Goal: Use online tool/utility

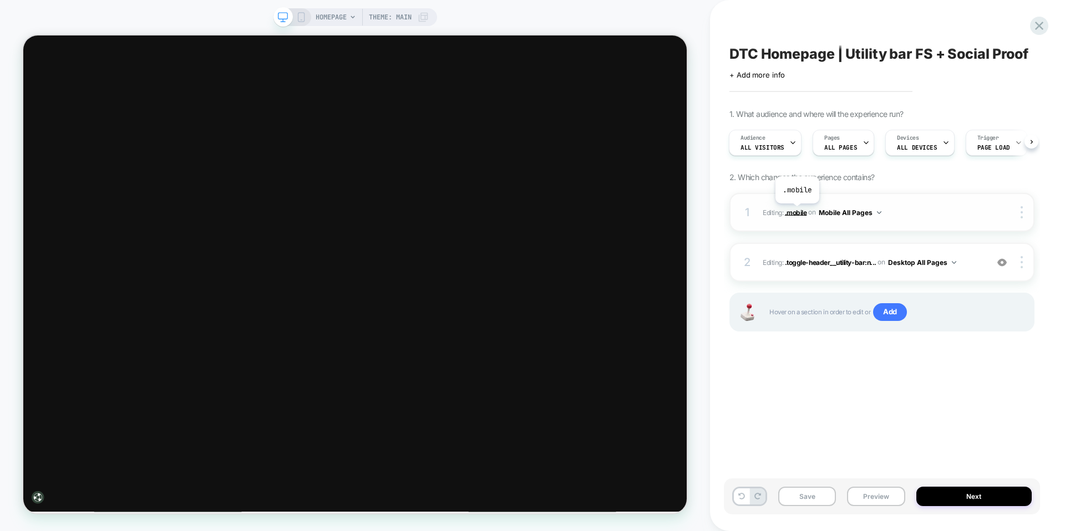
click at [797, 212] on span ".mobile" at bounding box center [796, 212] width 22 height 8
click at [832, 262] on span ".toggle-header__utility-bar:n..." at bounding box center [831, 262] width 92 height 8
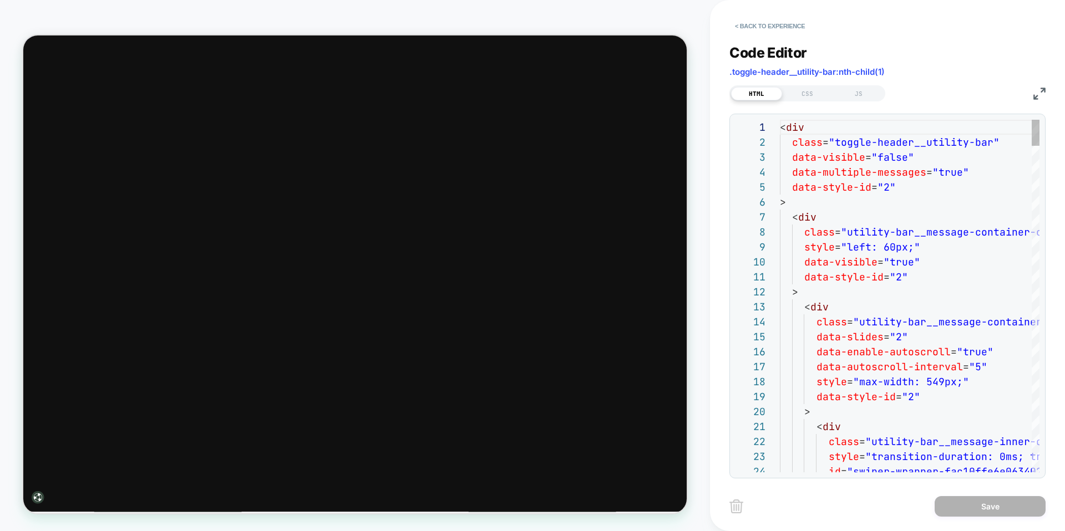
scroll to position [150, 0]
click at [771, 28] on button "< Back to experience" at bounding box center [769, 26] width 81 height 18
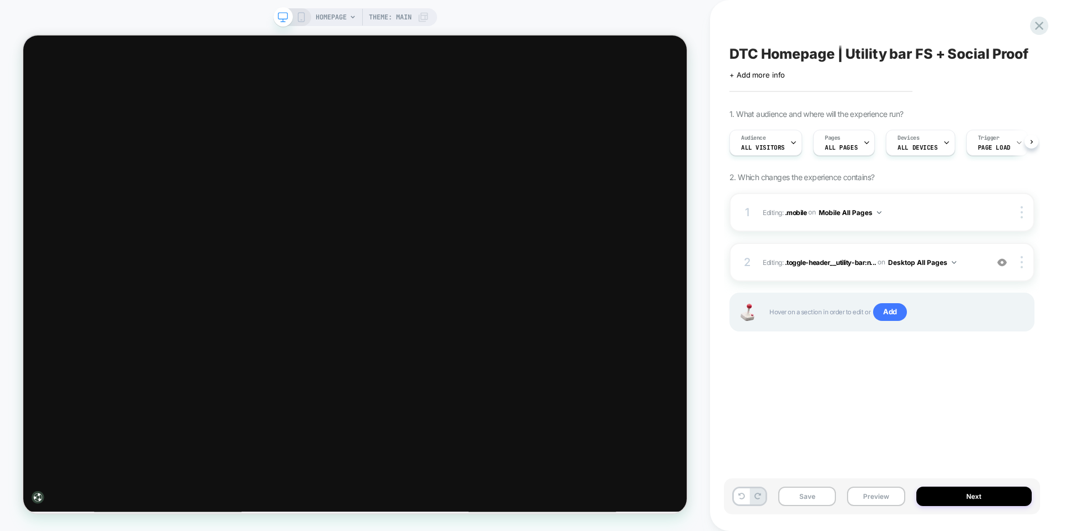
scroll to position [0, 1]
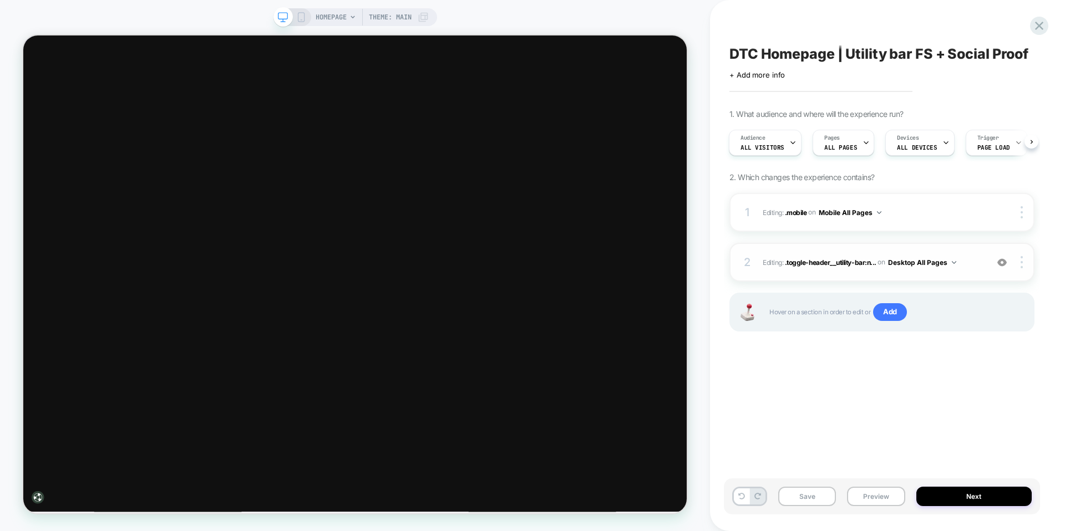
click at [958, 260] on span "Editing : .toggle-header__utility-bar:n... .toggle-header__utility-bar:nth-chil…" at bounding box center [872, 263] width 219 height 14
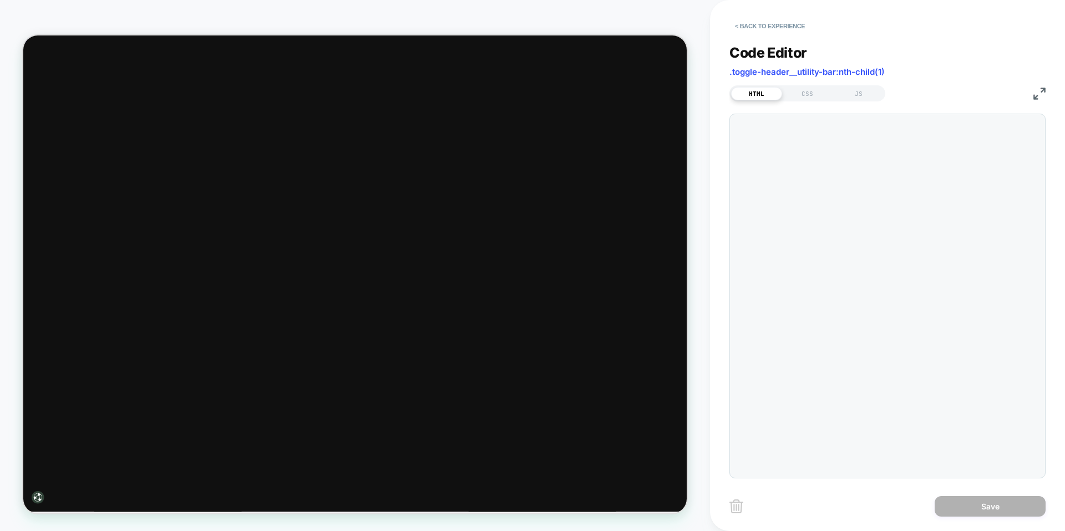
scroll to position [150, 0]
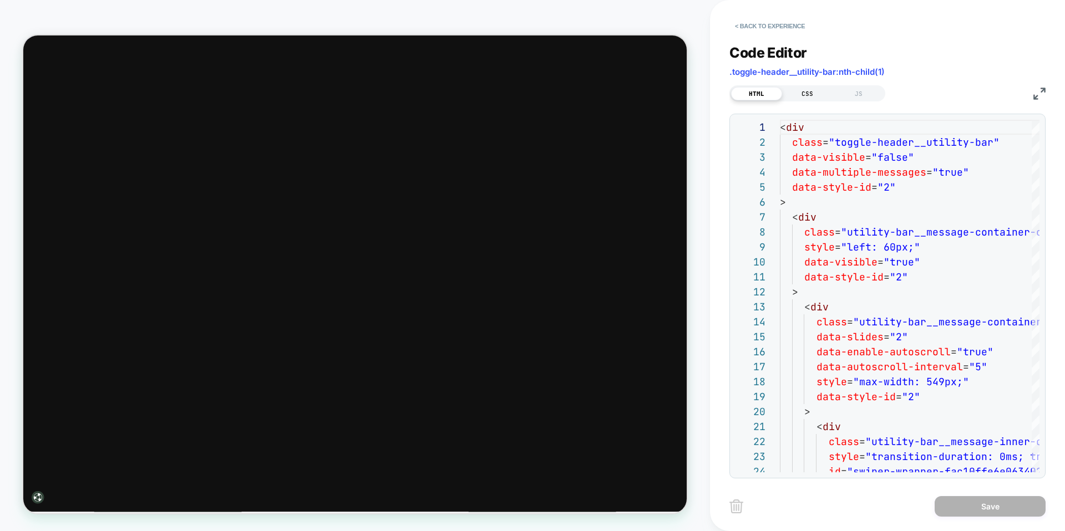
click at [800, 95] on div "CSS" at bounding box center [807, 93] width 51 height 13
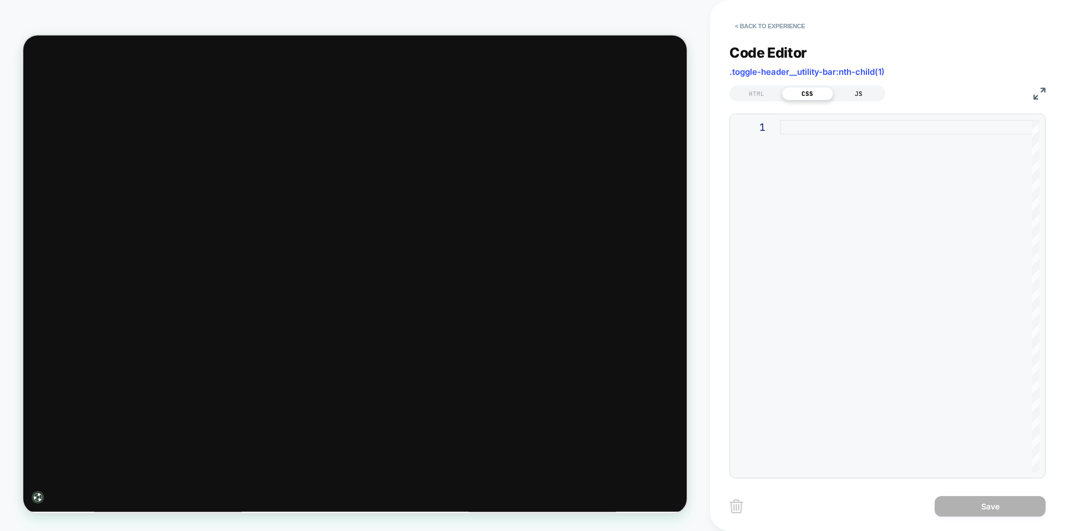
click at [870, 96] on div "JS" at bounding box center [858, 93] width 51 height 13
click at [770, 93] on div "HTML" at bounding box center [756, 93] width 51 height 13
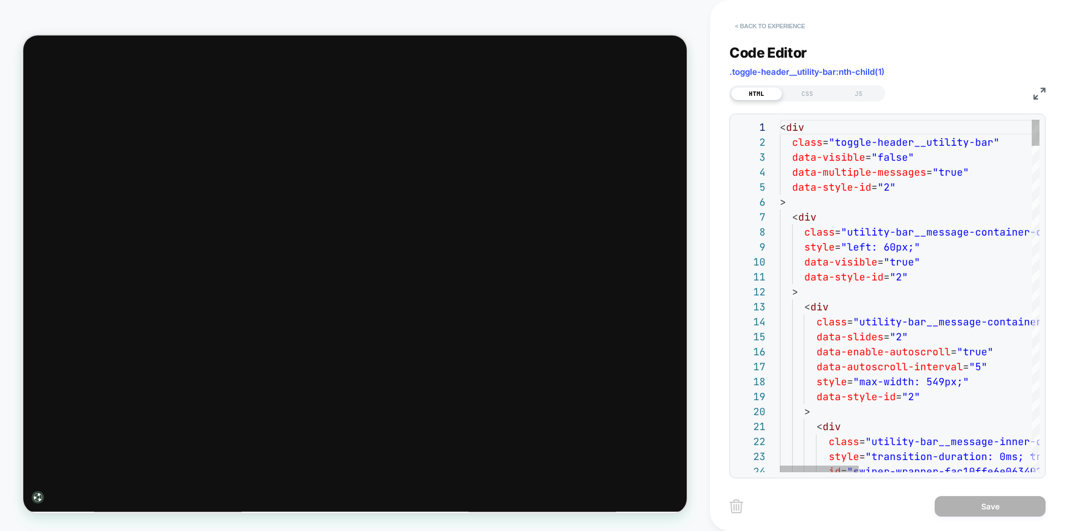
click at [756, 24] on button "< Back to experience" at bounding box center [769, 26] width 81 height 18
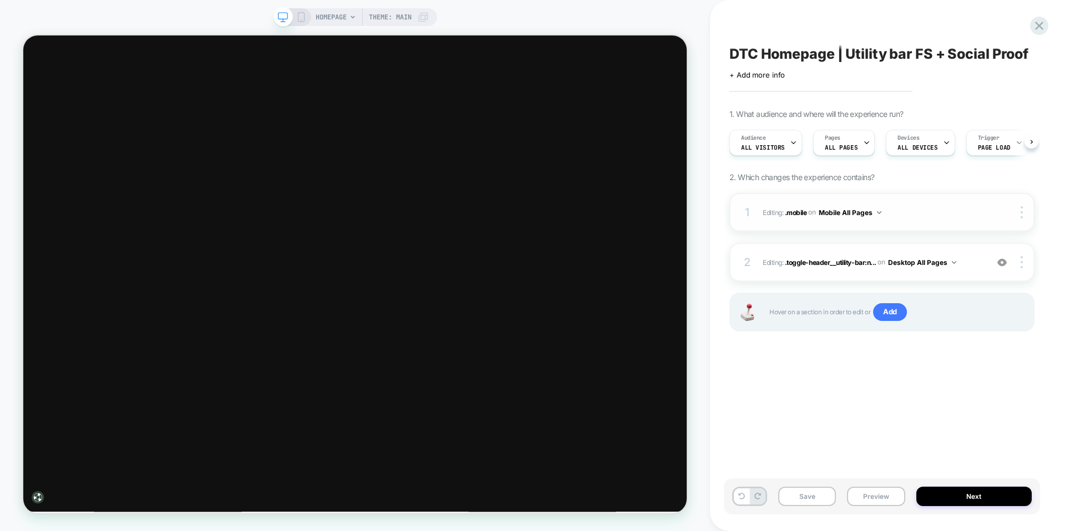
scroll to position [0, 1]
click at [794, 214] on span ".mobile" at bounding box center [796, 212] width 22 height 8
click at [834, 213] on button "Mobile All Pages" at bounding box center [850, 213] width 63 height 14
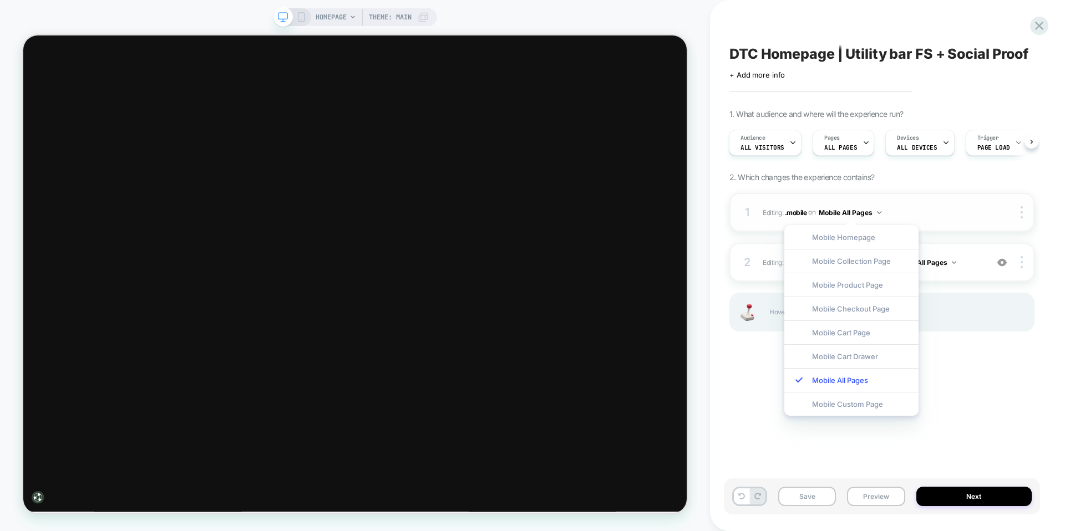
click at [868, 214] on button "Mobile All Pages" at bounding box center [850, 213] width 63 height 14
click at [793, 210] on span ".mobile" at bounding box center [796, 212] width 22 height 8
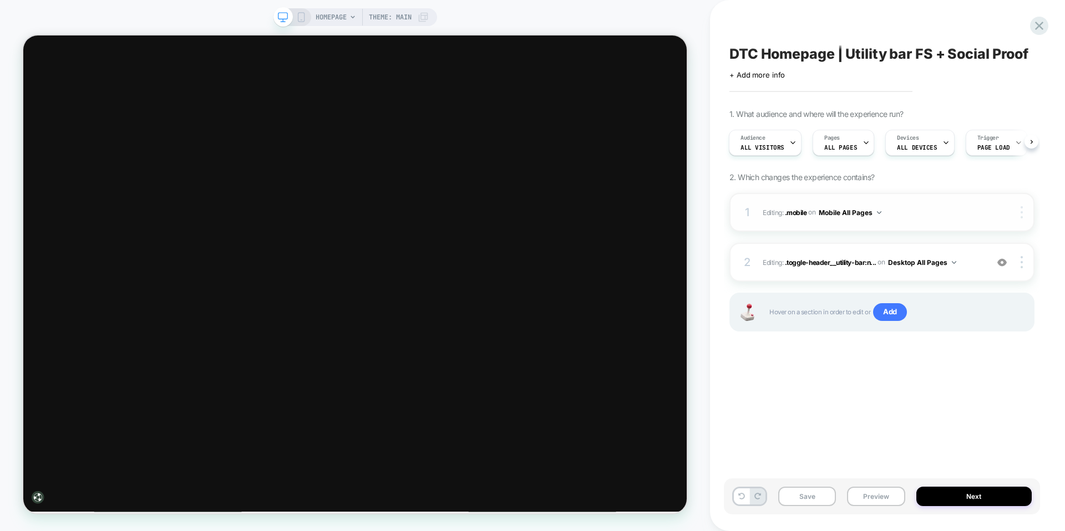
click at [1024, 207] on div at bounding box center [1023, 212] width 21 height 12
click at [1021, 209] on img at bounding box center [1021, 212] width 2 height 12
click at [881, 214] on button "Mobile All Pages" at bounding box center [850, 213] width 63 height 14
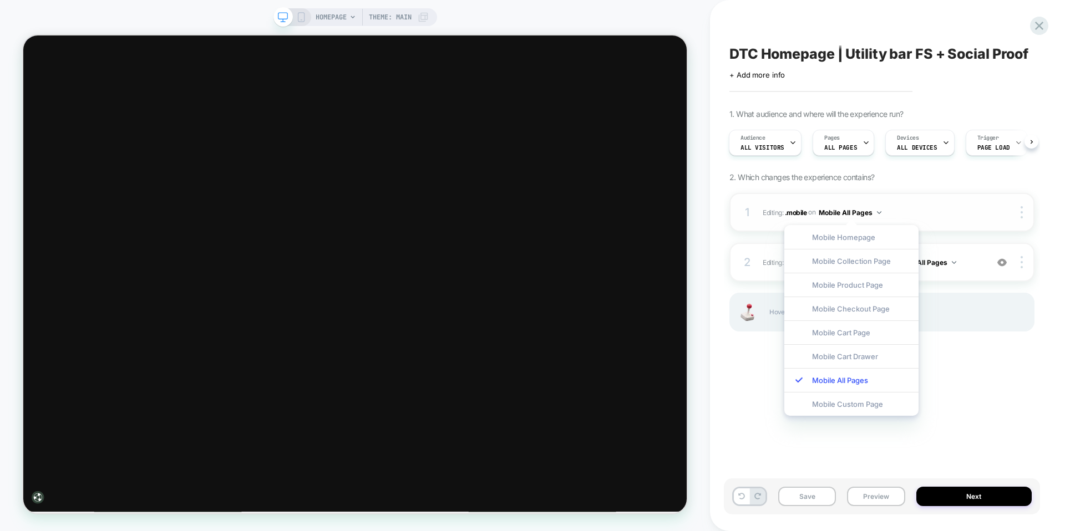
click at [881, 212] on img at bounding box center [879, 212] width 4 height 3
click at [308, 13] on div "HOMEPAGE Theme: MAIN" at bounding box center [355, 17] width 164 height 18
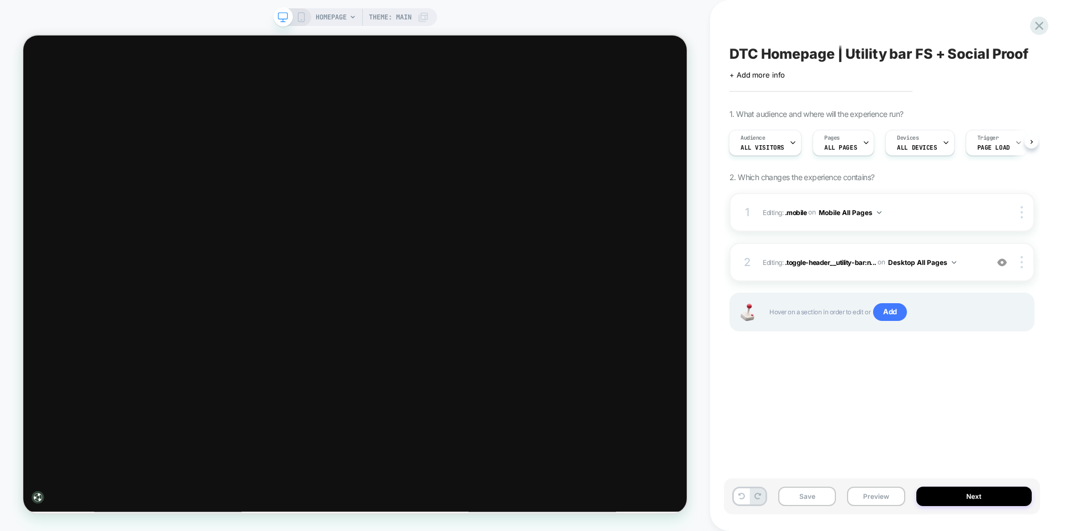
click at [304, 14] on icon at bounding box center [301, 17] width 10 height 10
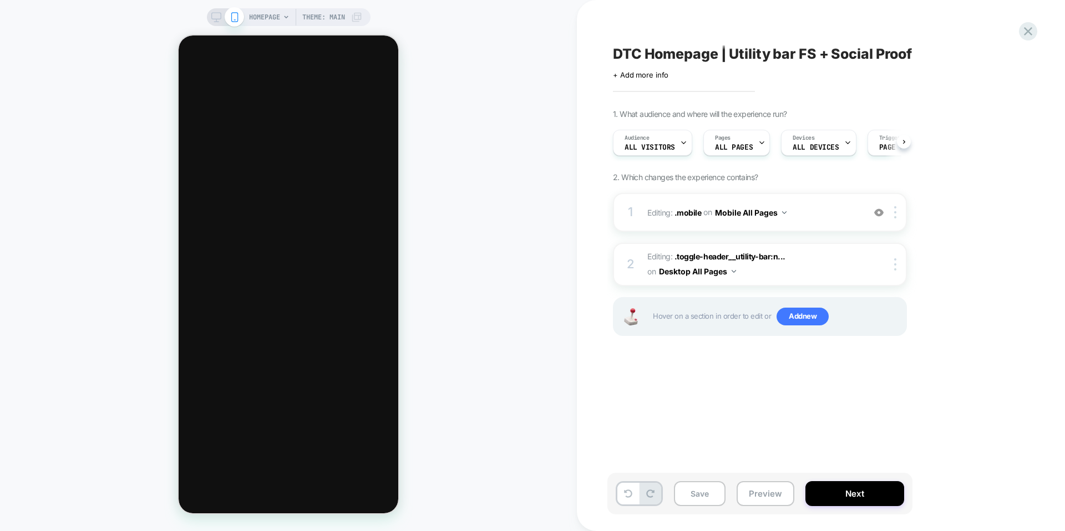
scroll to position [0, 1]
click at [697, 213] on span ".mobile" at bounding box center [687, 211] width 27 height 9
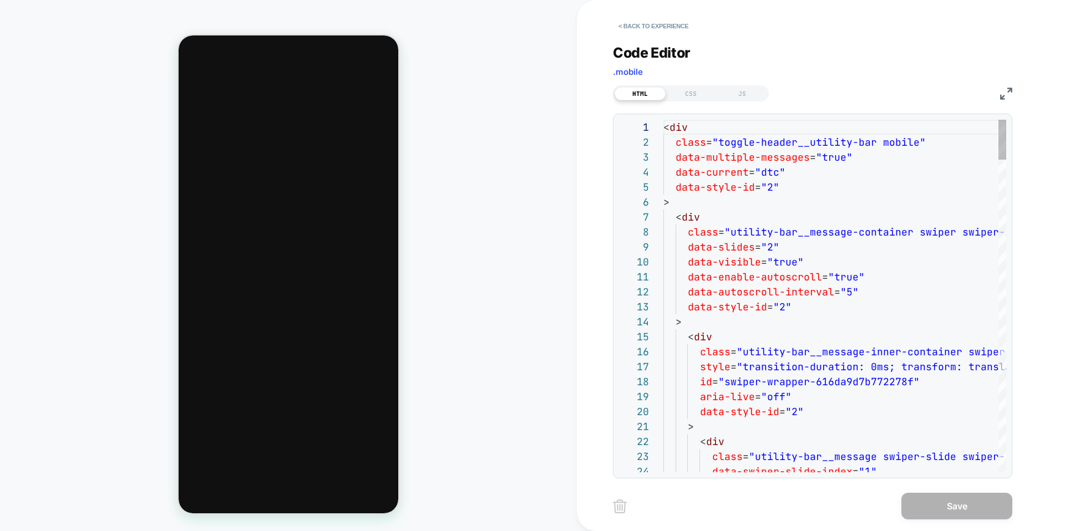
scroll to position [150, 0]
click at [638, 25] on button "< Back to experience" at bounding box center [653, 26] width 81 height 18
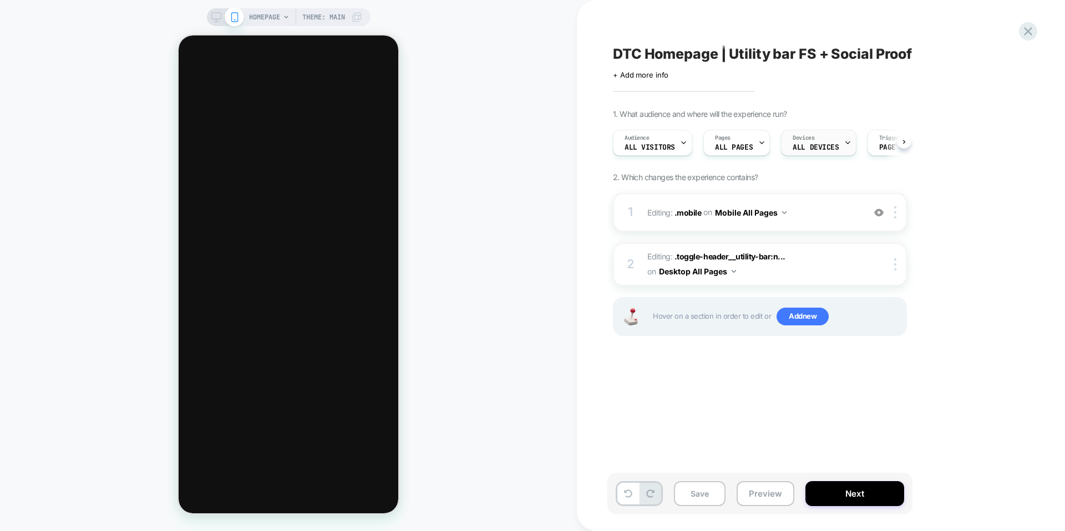
scroll to position [0, 1]
click at [893, 209] on div at bounding box center [897, 212] width 18 height 12
click at [883, 356] on div "Delete" at bounding box center [896, 363] width 99 height 30
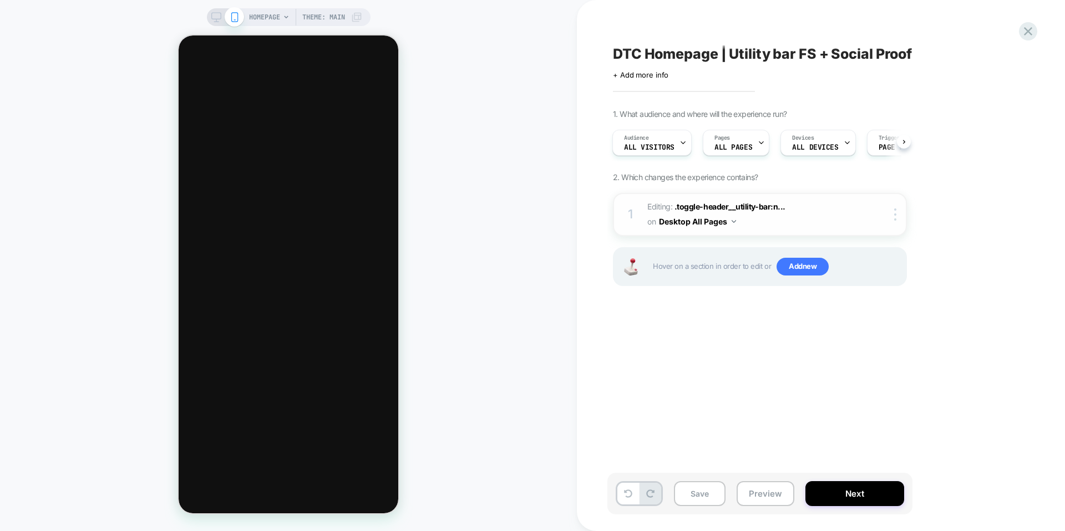
click at [894, 206] on div "1 Editing : .toggle-header__utility-bar:n... .toggle-header__utility-bar:nth-ch…" at bounding box center [760, 214] width 294 height 43
click at [898, 209] on div at bounding box center [897, 215] width 18 height 12
click at [877, 299] on div "Delete" at bounding box center [896, 303] width 99 height 30
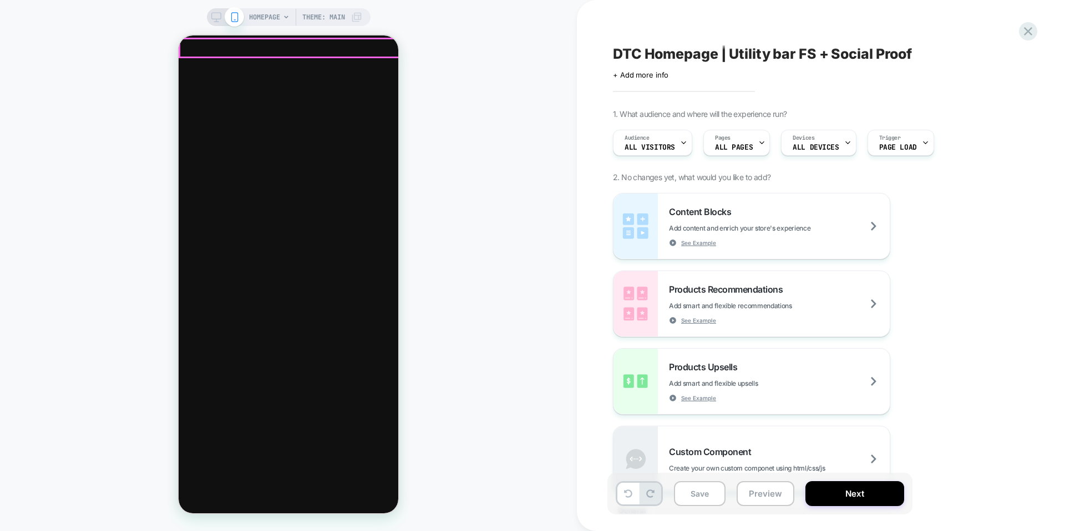
click at [174, 132] on link "Shop ergonomic office furniture" at bounding box center [66, 143] width 215 height 23
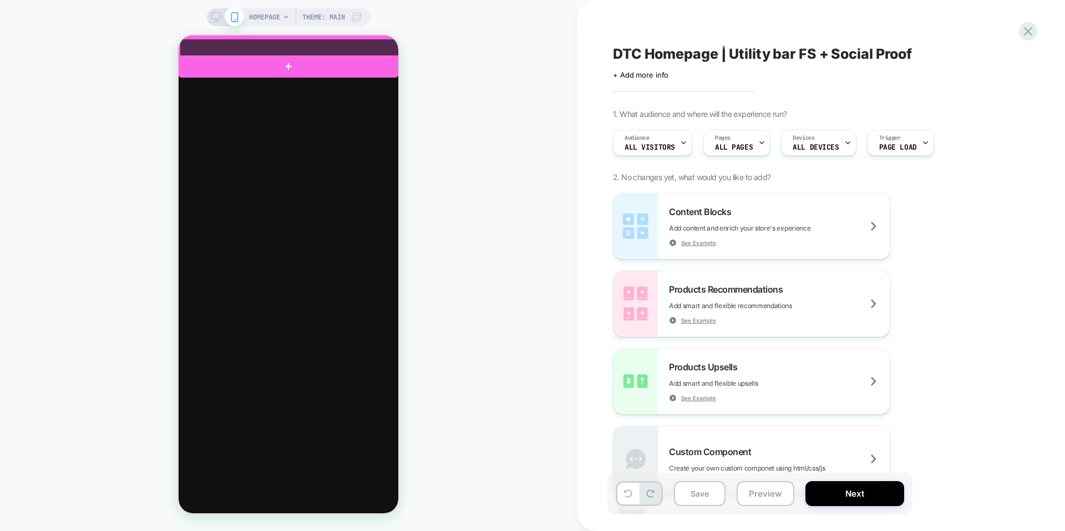
click at [292, 47] on div at bounding box center [290, 48] width 220 height 19
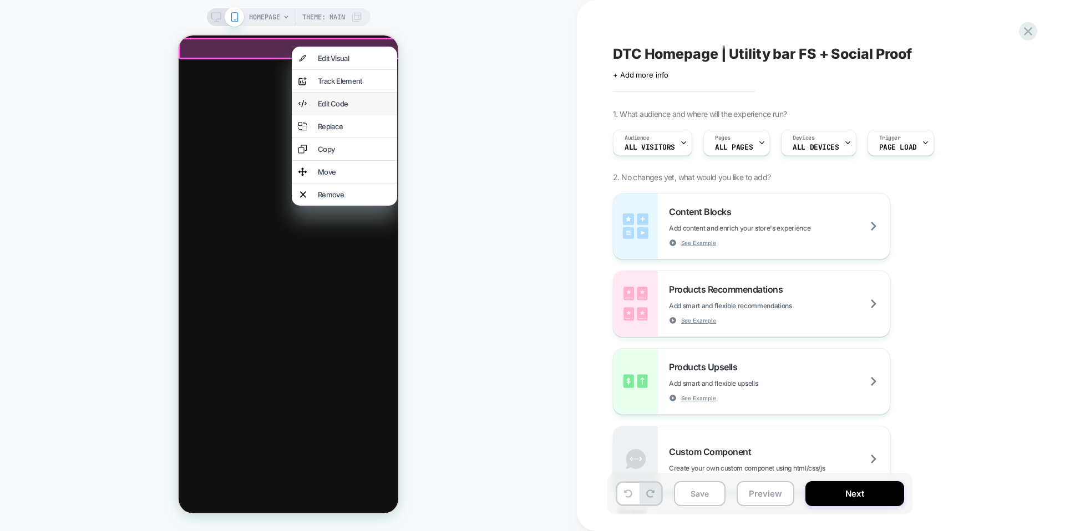
click at [336, 100] on div "Edit Code" at bounding box center [344, 104] width 105 height 22
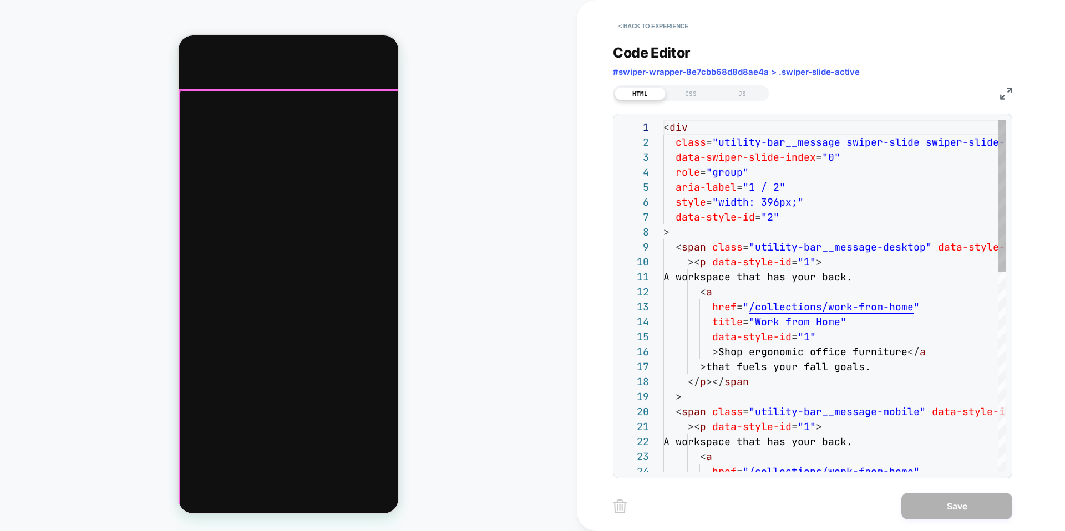
scroll to position [150, 0]
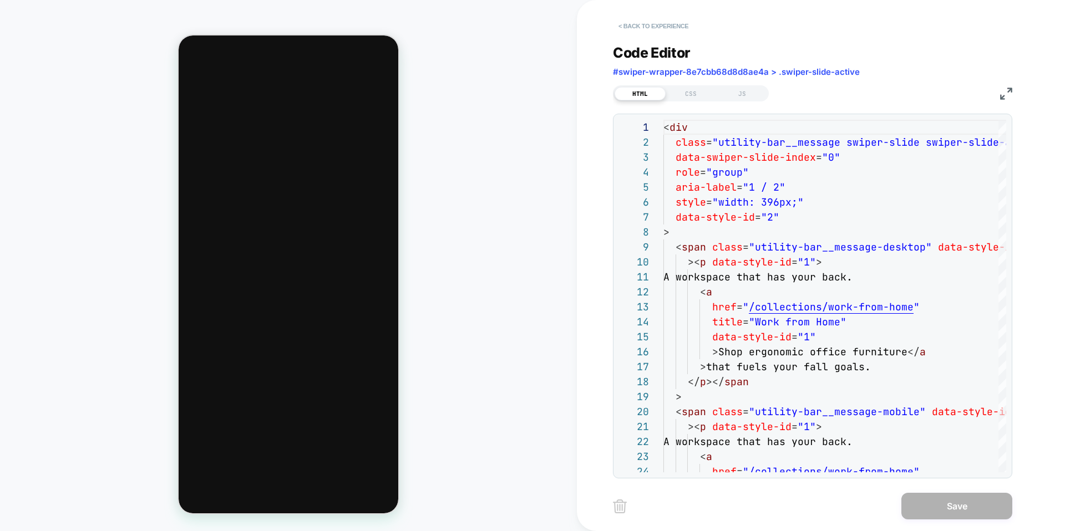
click at [645, 28] on button "< Back to experience" at bounding box center [653, 26] width 81 height 18
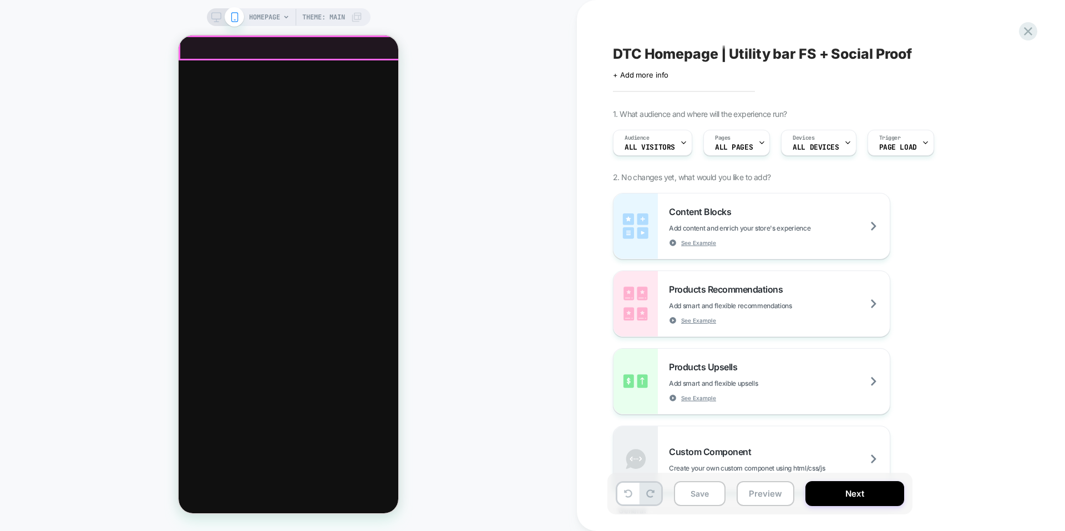
click at [209, 57] on div "Enjoy free shipping on all orders $90+. Enjoy free shipping on all orders $90+.…" at bounding box center [289, 387] width 220 height 664
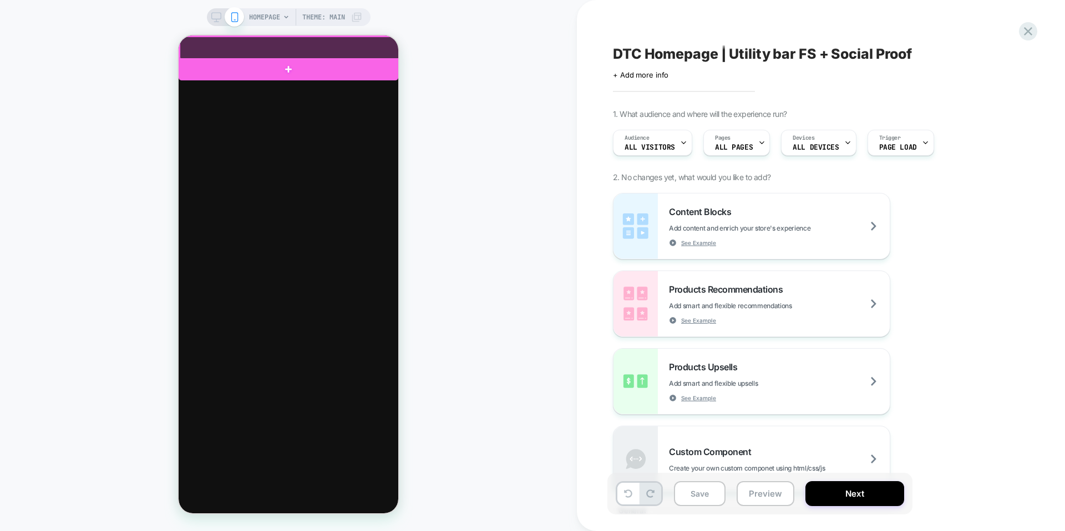
click at [209, 57] on div at bounding box center [290, 47] width 222 height 25
click at [211, 52] on div at bounding box center [290, 48] width 220 height 23
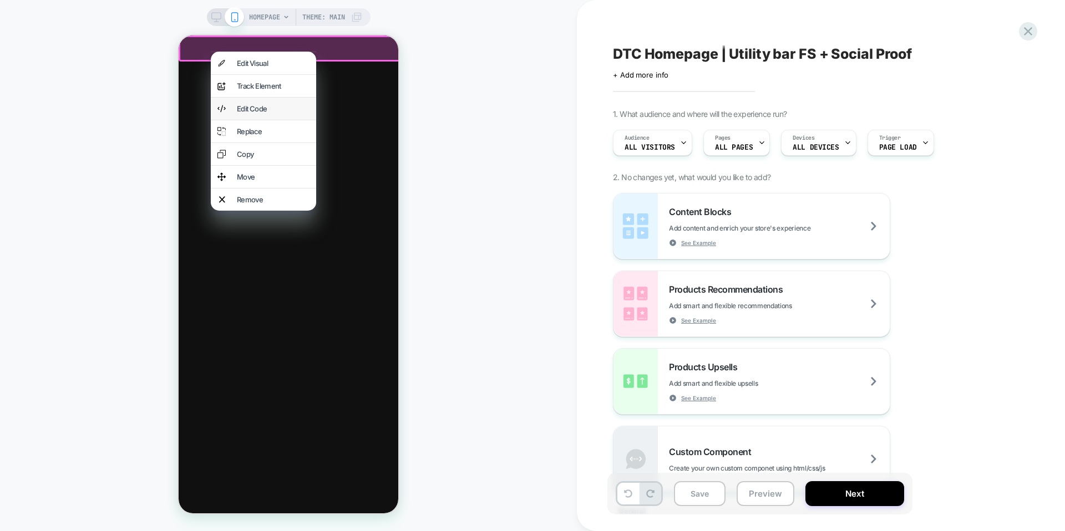
click at [267, 113] on div "Edit Code" at bounding box center [273, 108] width 73 height 9
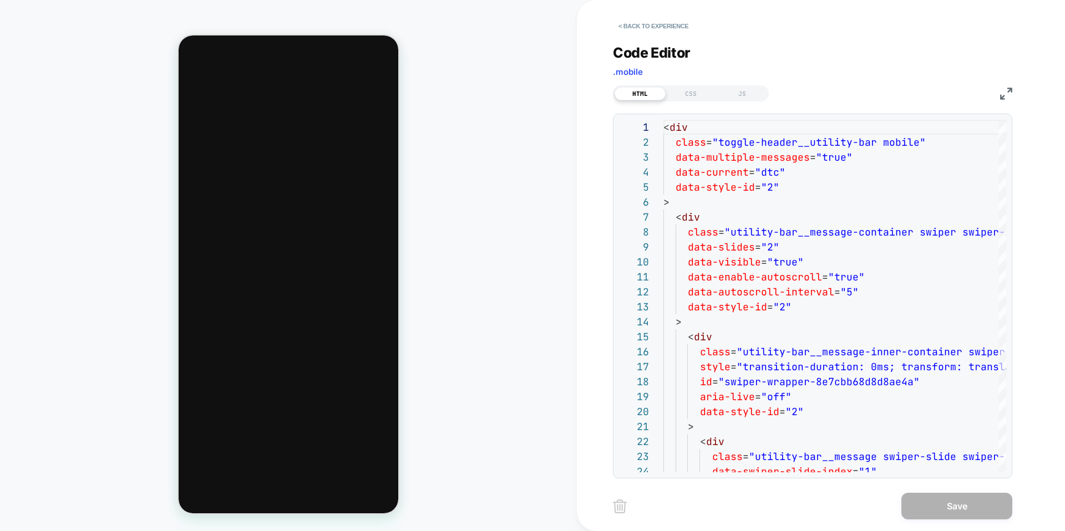
click at [623, 77] on span ".mobile" at bounding box center [628, 72] width 30 height 11
click at [628, 25] on button "< Back to experience" at bounding box center [653, 26] width 81 height 18
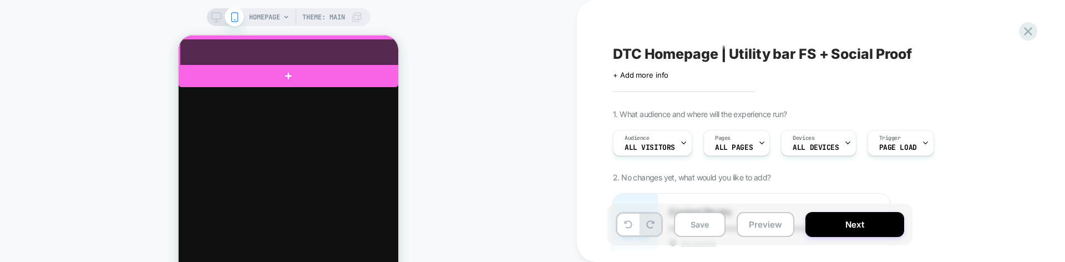
click at [188, 52] on div at bounding box center [290, 53] width 220 height 28
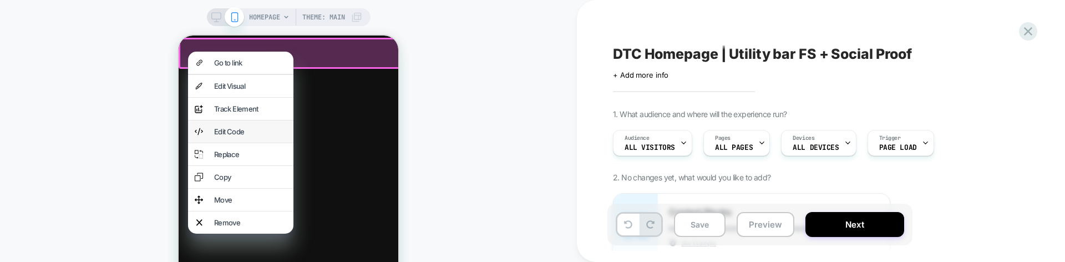
click at [242, 136] on div "Edit Code" at bounding box center [250, 131] width 73 height 9
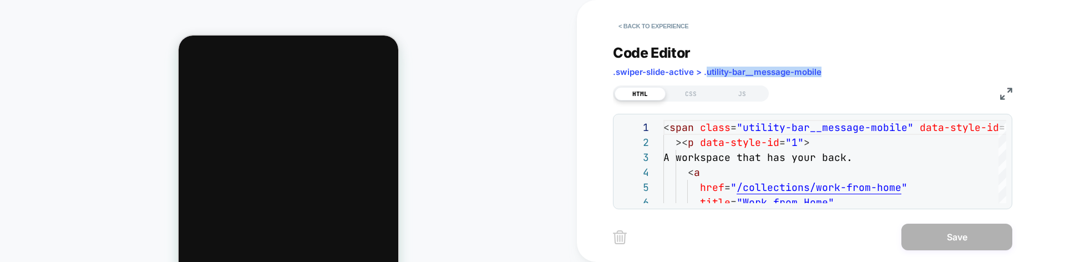
drag, startPoint x: 839, startPoint y: 71, endPoint x: 707, endPoint y: 73, distance: 132.0
click at [707, 73] on div "Code Editor .swiper-slide-active > .utility-bar__message-mobile" at bounding box center [812, 63] width 399 height 38
copy span "utility-bar__message-mobile"
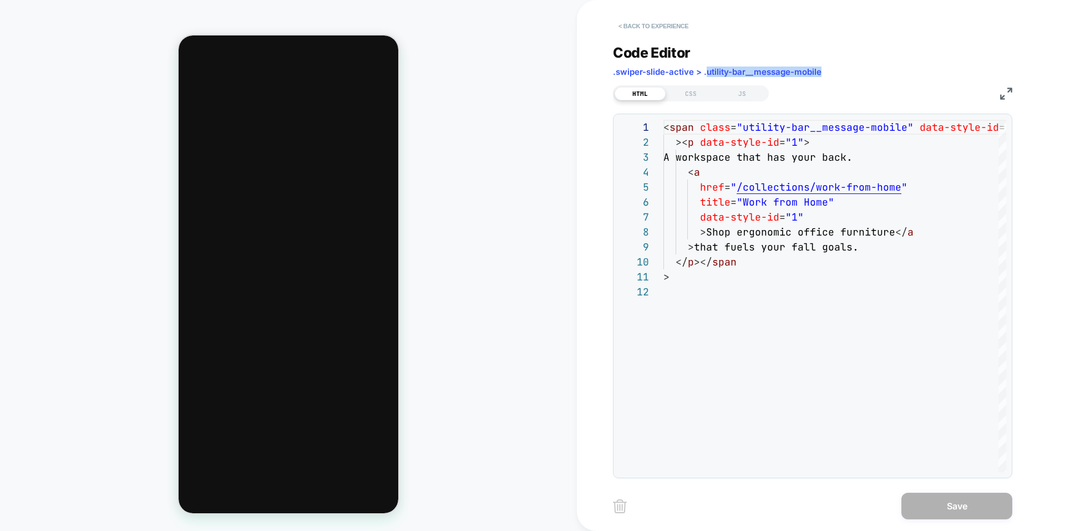
click at [642, 26] on button "< Back to experience" at bounding box center [653, 26] width 81 height 18
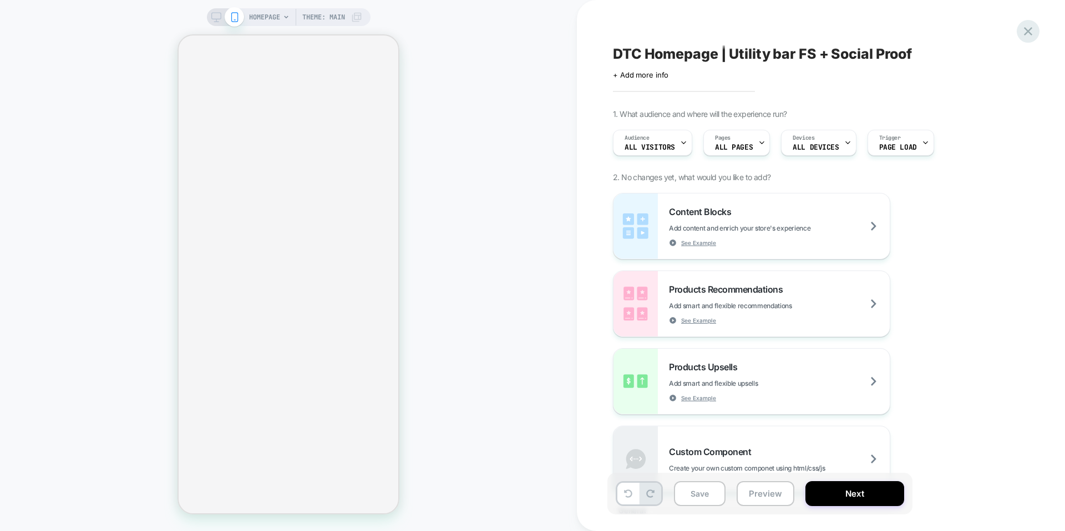
click at [1023, 28] on icon at bounding box center [1027, 31] width 15 height 15
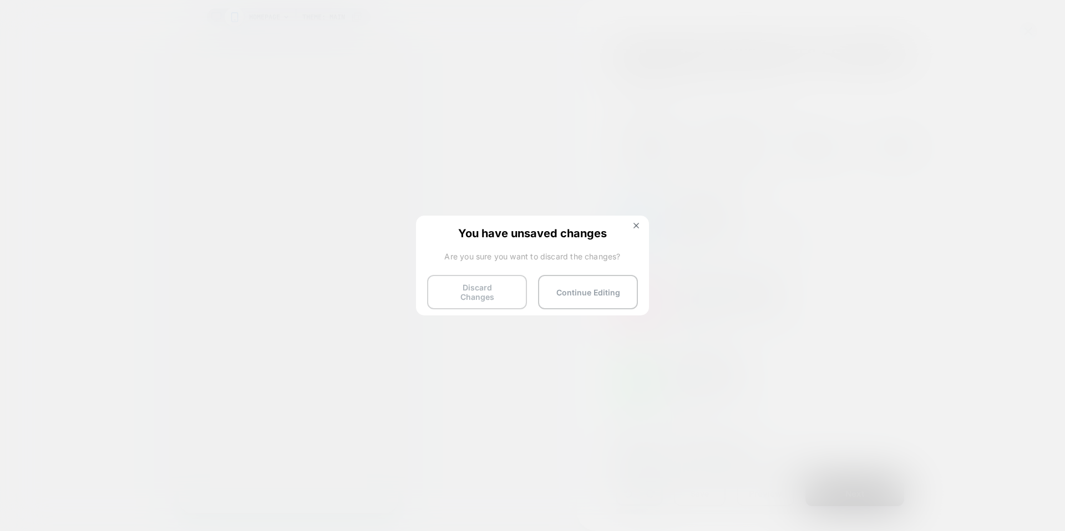
click at [504, 296] on button "Discard Changes" at bounding box center [477, 292] width 100 height 34
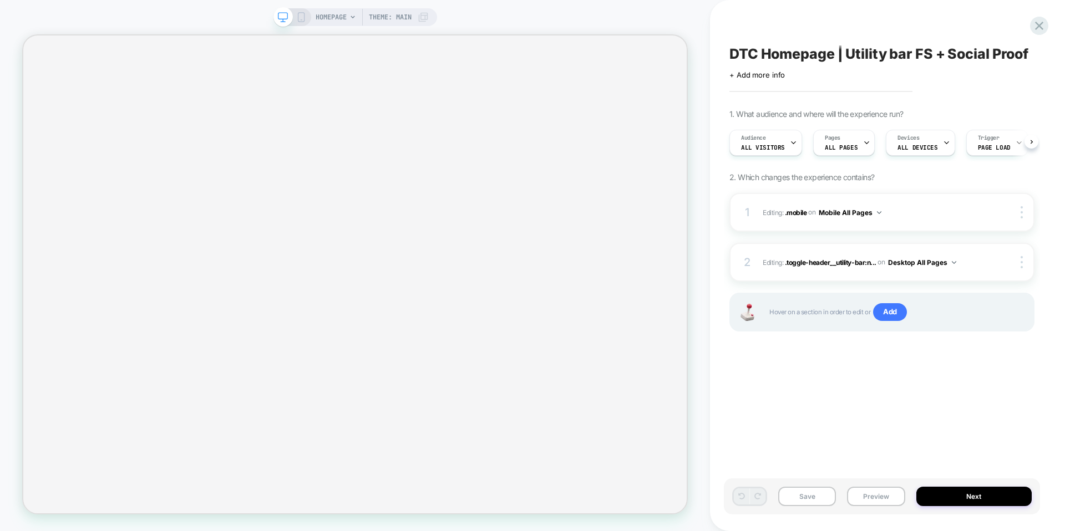
scroll to position [0, 1]
